Goal: Task Accomplishment & Management: Use online tool/utility

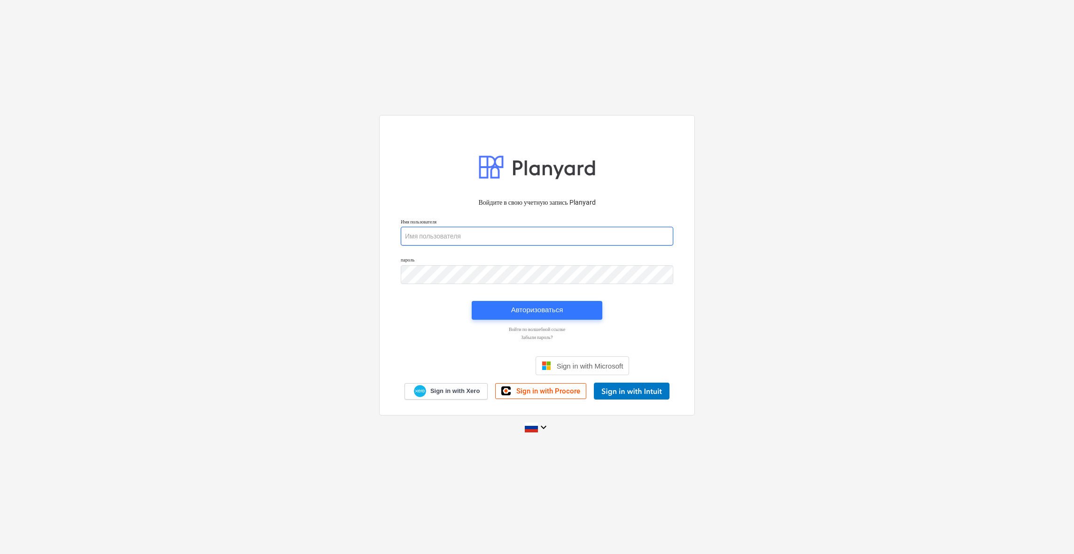
type input "[PERSON_NAME][EMAIL_ADDRESS][DOMAIN_NAME]"
click at [570, 308] on span "Авторизоваться" at bounding box center [537, 310] width 108 height 12
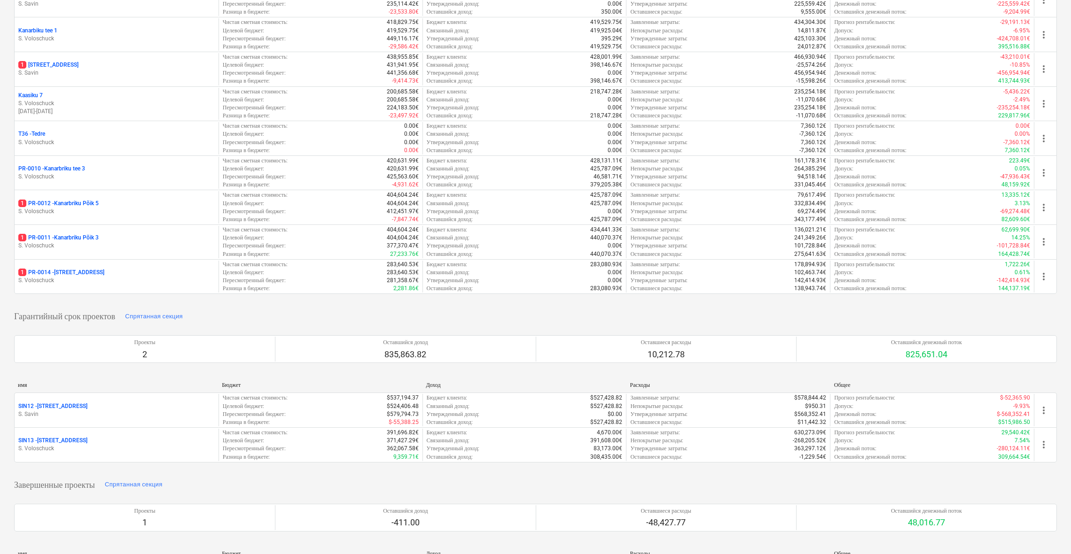
scroll to position [142, 0]
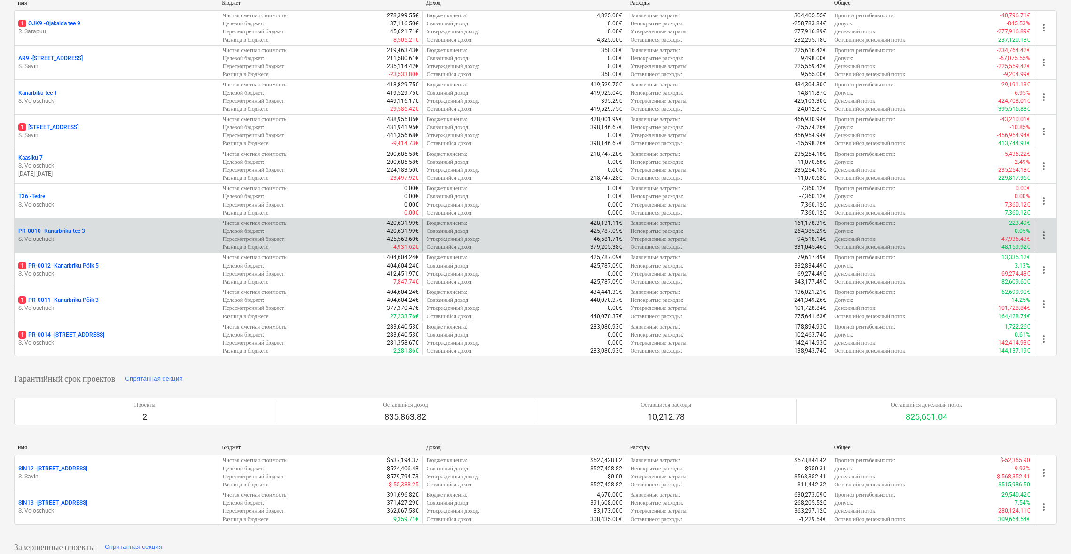
click at [53, 232] on p "PR-0010 - Kanarbriku tee 3" at bounding box center [51, 231] width 67 height 8
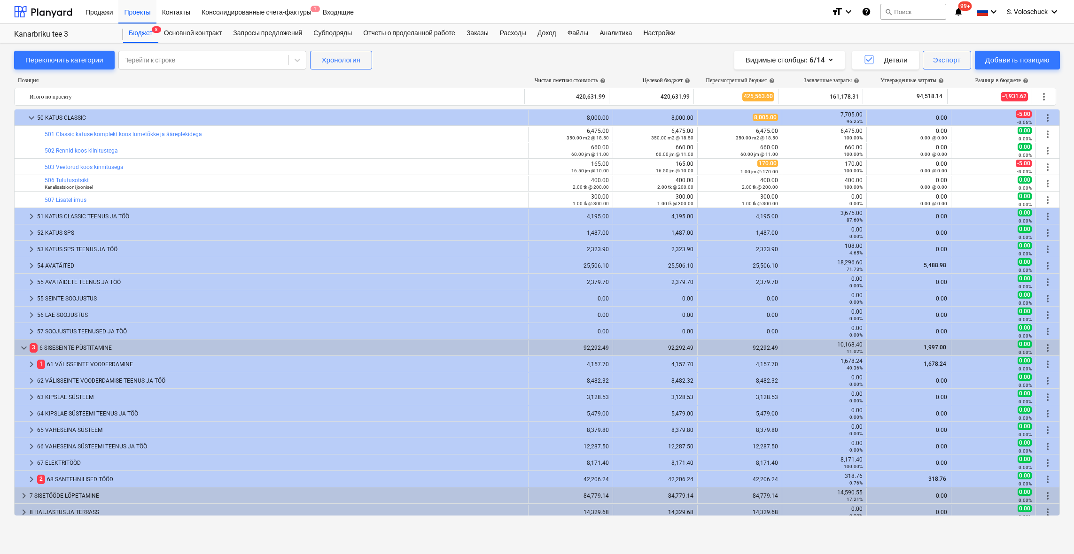
scroll to position [1534, 0]
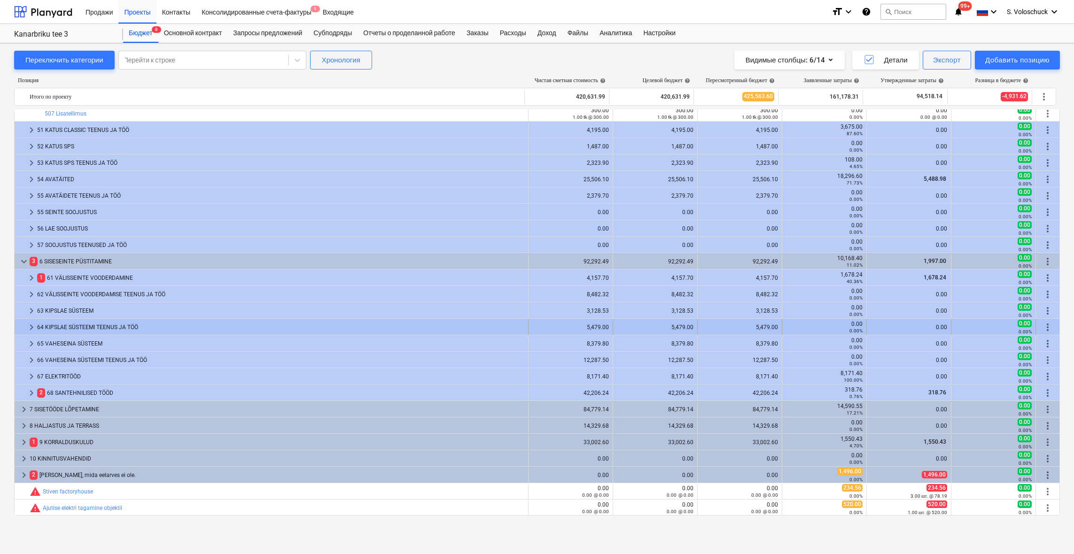
click at [98, 326] on div "64 KIPSLAE SÜSTEEMI TEENUS JA TÖÖ" at bounding box center [280, 327] width 487 height 15
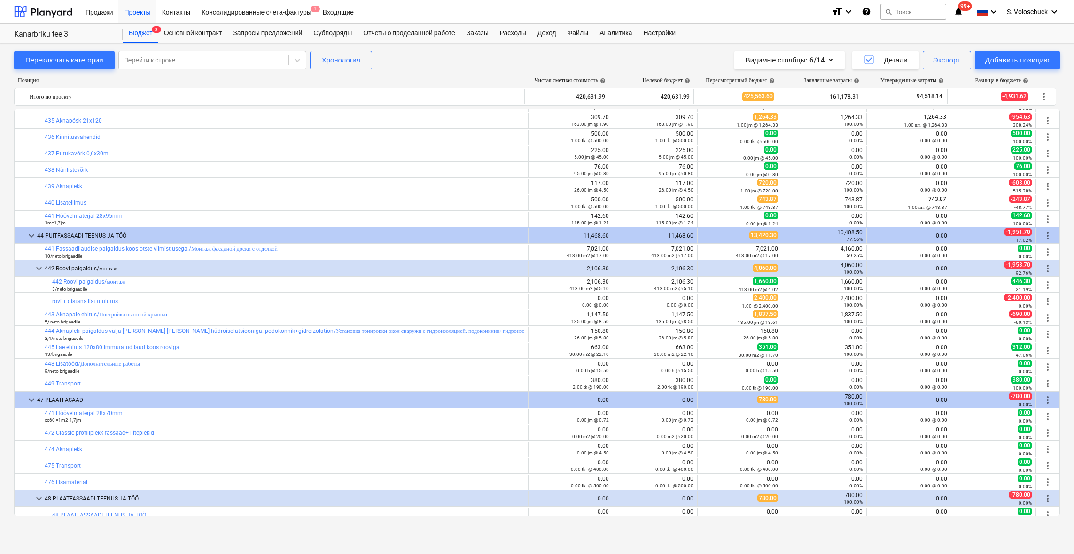
scroll to position [0, 0]
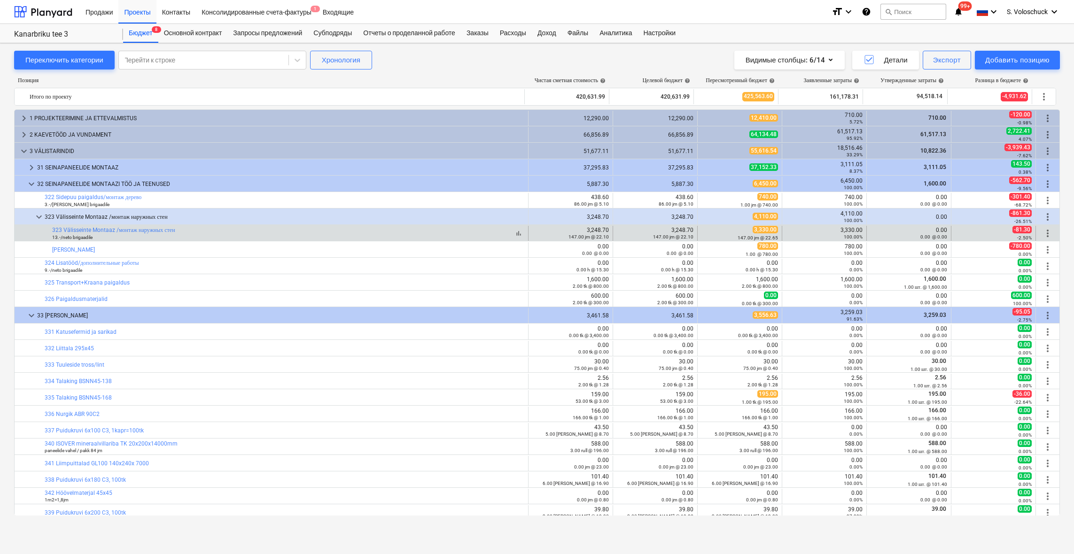
drag, startPoint x: 272, startPoint y: 227, endPoint x: 264, endPoint y: 237, distance: 12.6
click at [264, 235] on div "keyboard_arrow_right 1 PROJEKTEERIMINE JA ETTEVALMISTUS 12,290.00 12,290.00 12,…" at bounding box center [537, 312] width 1046 height 406
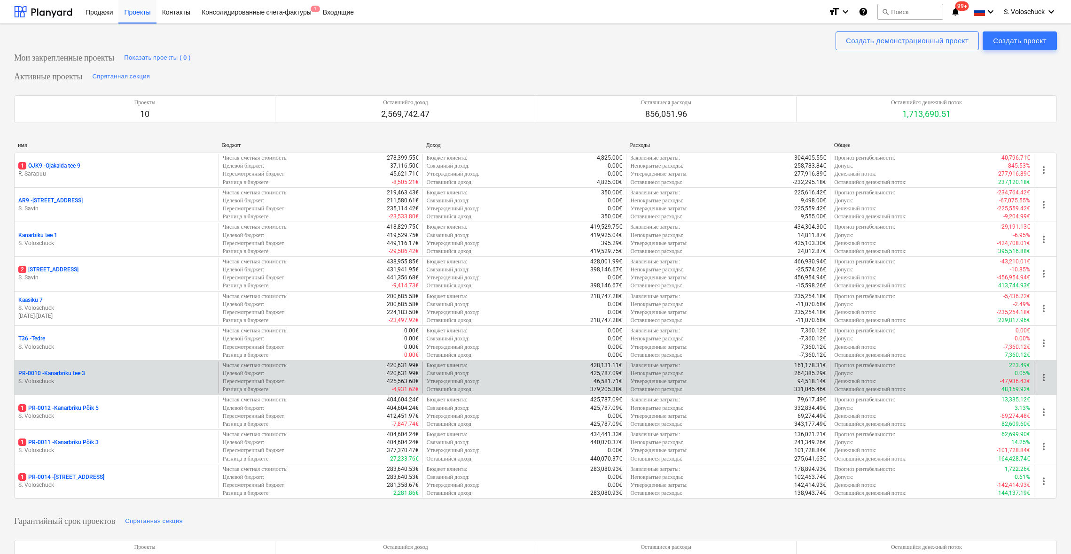
click at [93, 373] on div "PR-0010 - Kanarbriku tee 3" at bounding box center [116, 374] width 196 height 8
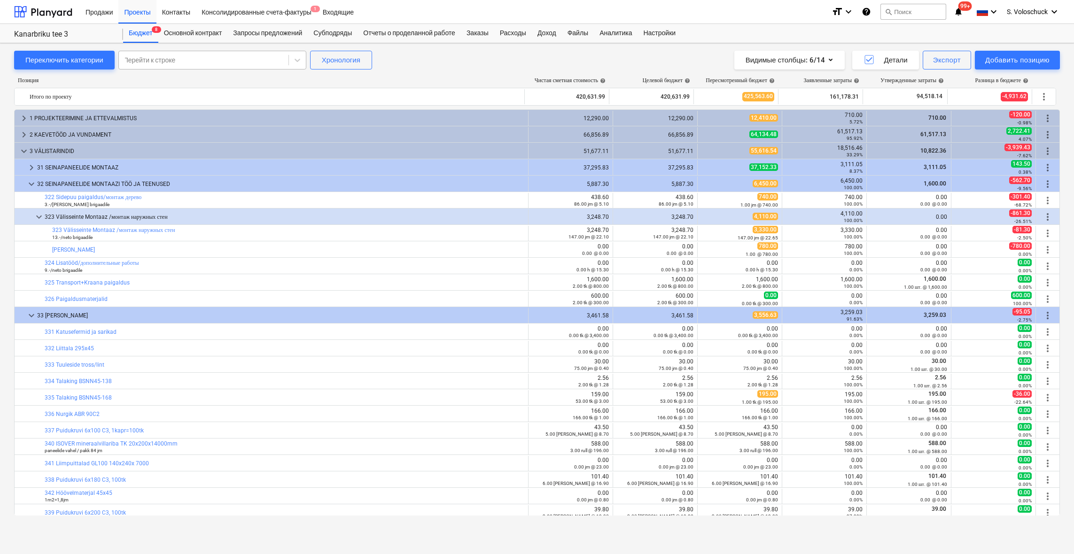
drag, startPoint x: 195, startPoint y: 59, endPoint x: 220, endPoint y: 61, distance: 25.4
click at [195, 59] on div at bounding box center [204, 59] width 160 height 9
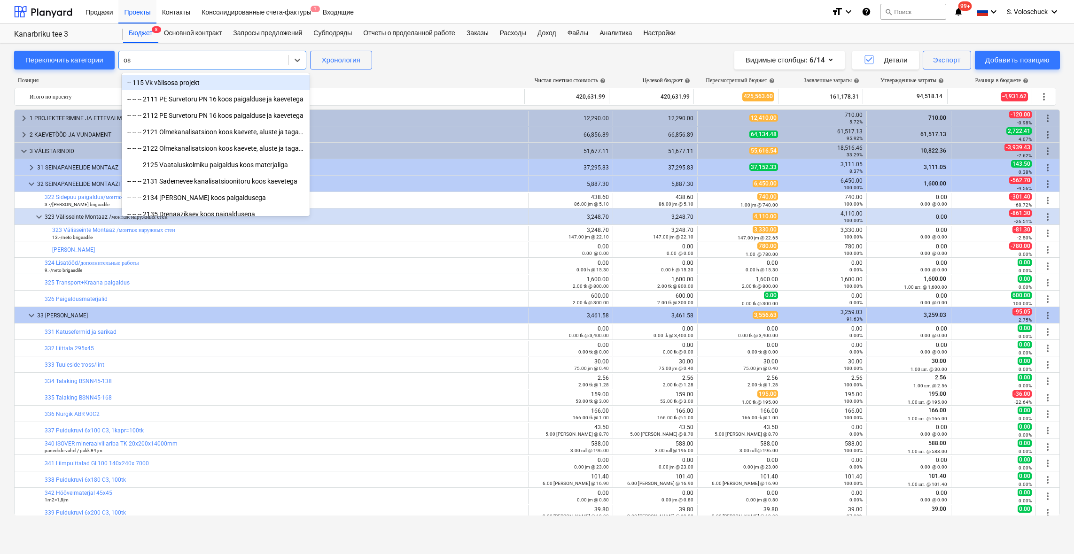
type input "osb"
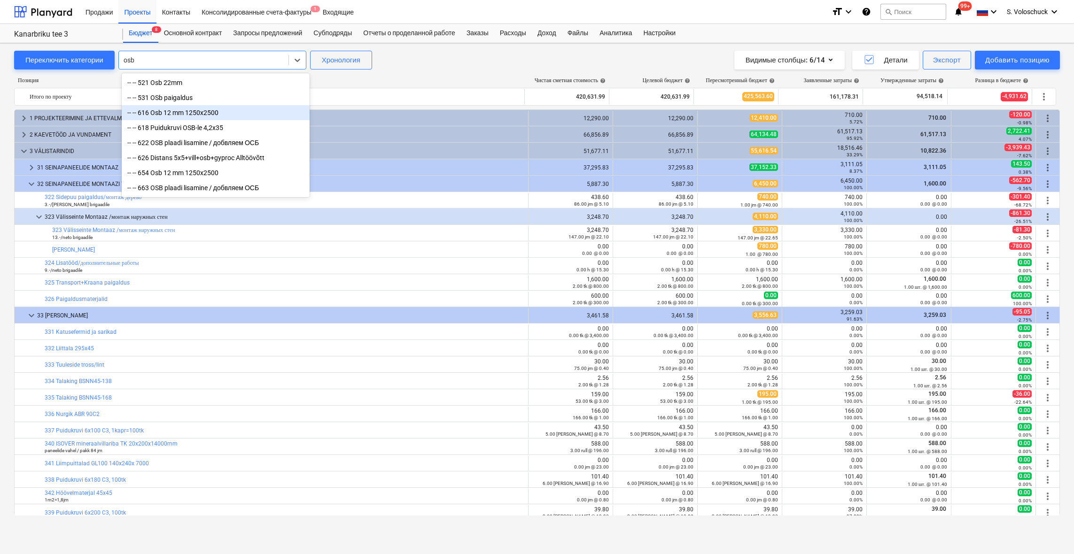
click at [207, 115] on div "-- -- 616 Osb 12 mm 1250x2500" at bounding box center [216, 112] width 188 height 15
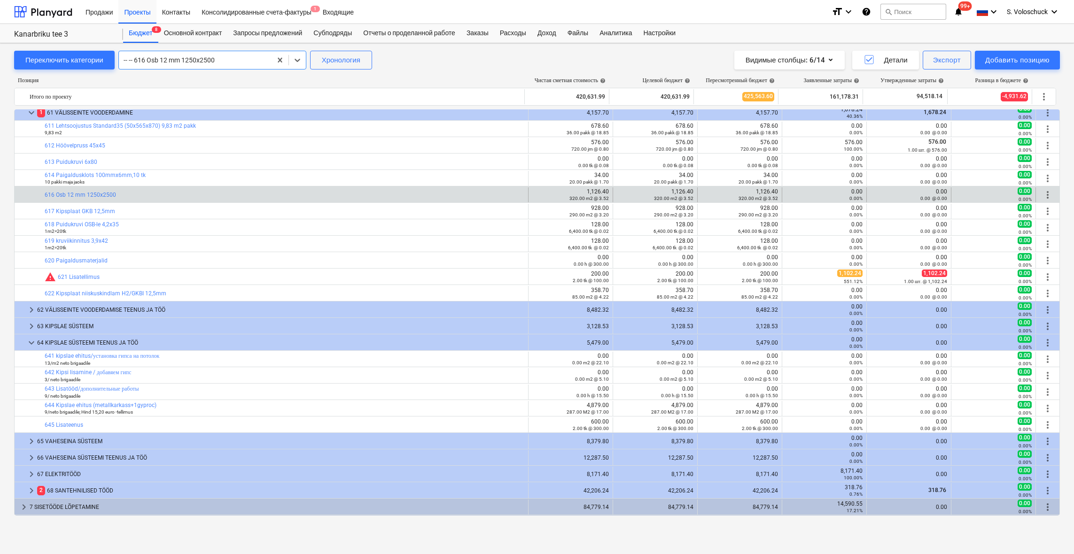
scroll to position [1688, 0]
